Goal: Information Seeking & Learning: Learn about a topic

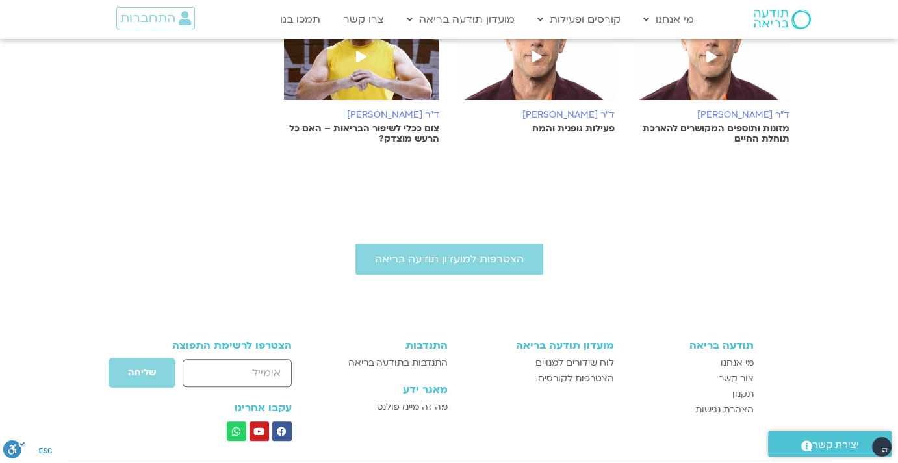
scroll to position [455, 0]
click at [587, 109] on h6 "ד"ר [PERSON_NAME]" at bounding box center [537, 114] width 156 height 10
